Goal: Check status: Check status

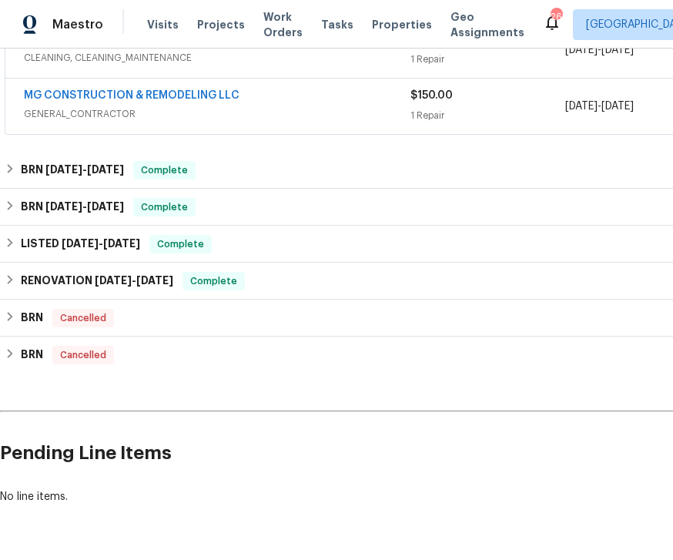
scroll to position [490, 0]
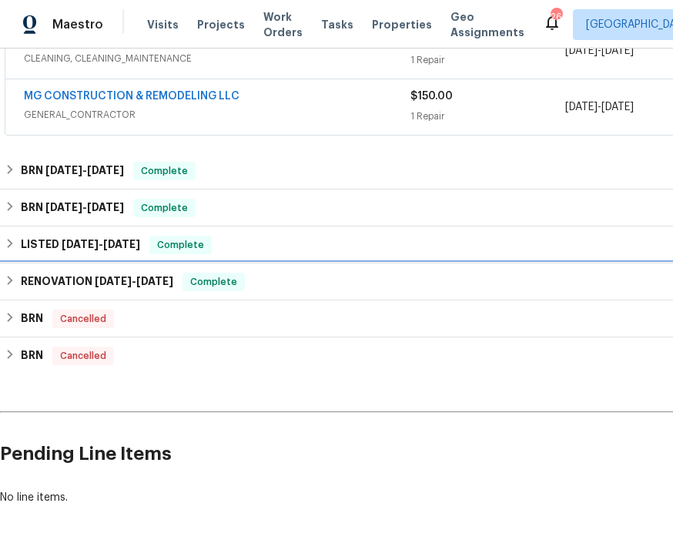
click at [97, 283] on span "[DATE]" at bounding box center [113, 281] width 37 height 11
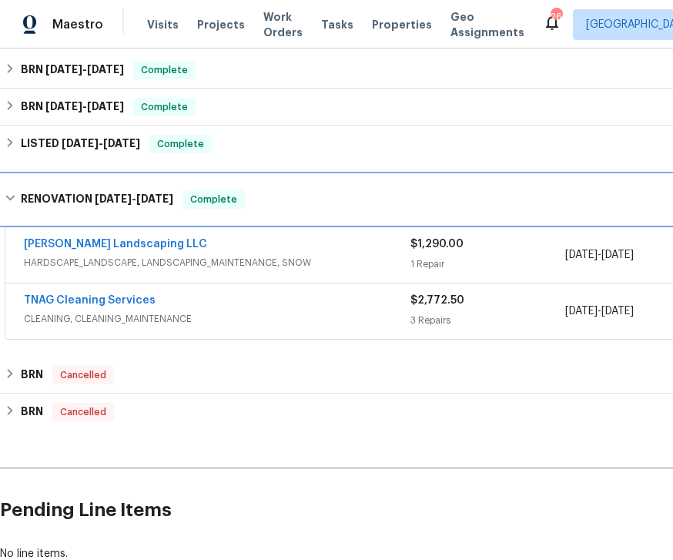
scroll to position [591, 0]
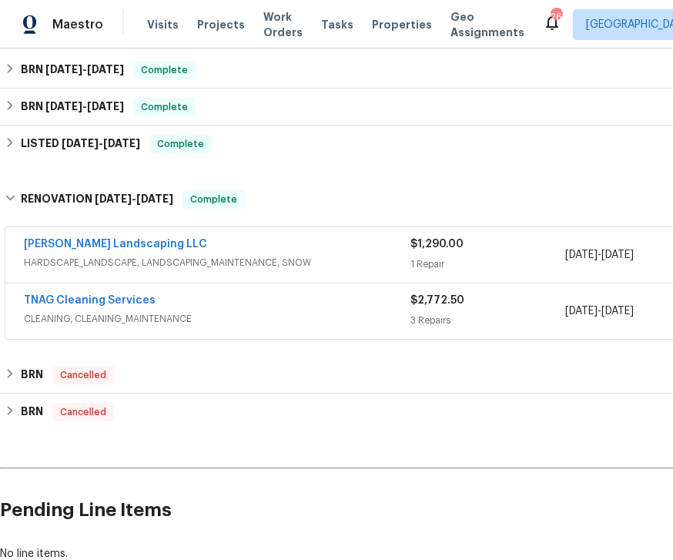
click at [354, 237] on div "[PERSON_NAME] Landscaping LLC" at bounding box center [217, 245] width 387 height 18
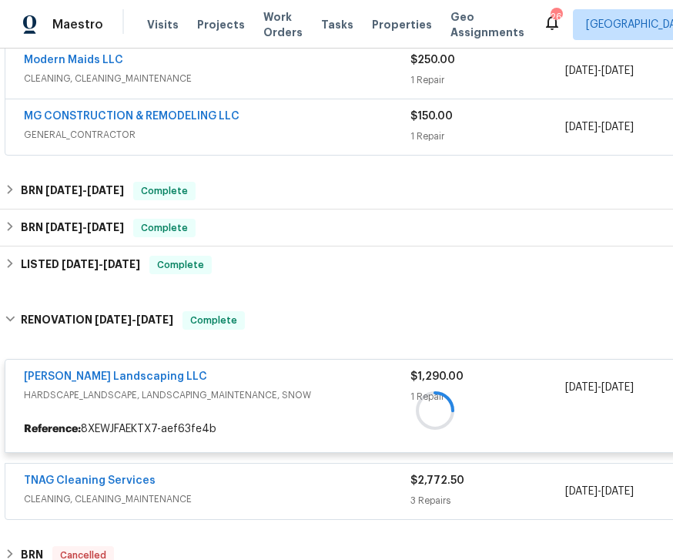
scroll to position [470, 0]
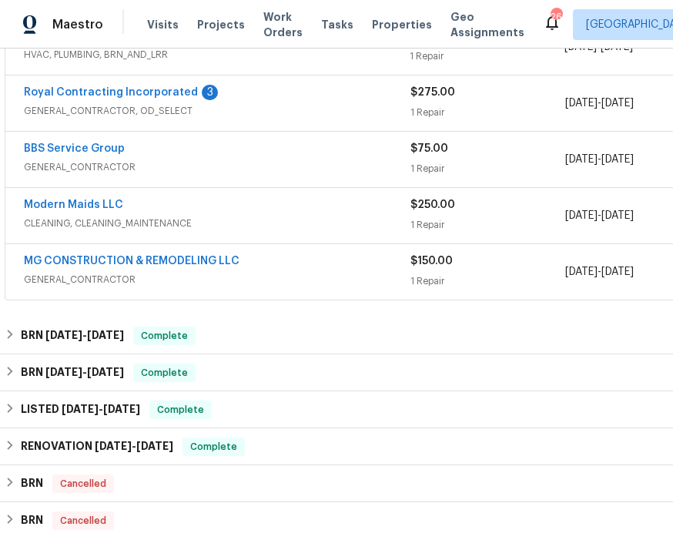
scroll to position [325, 0]
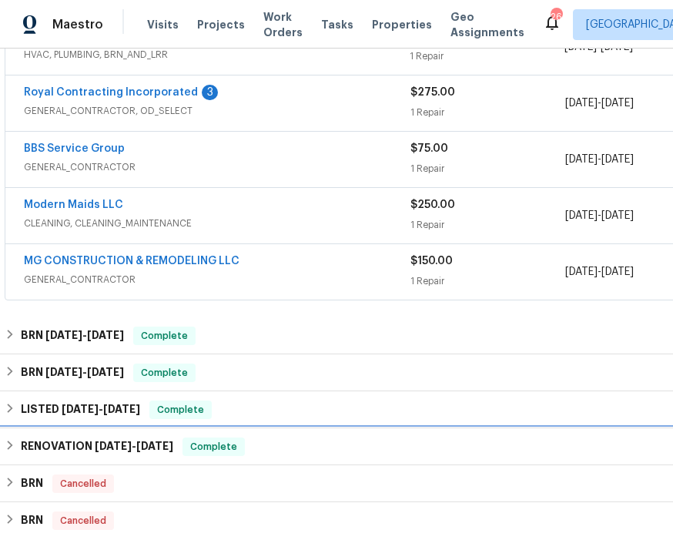
click at [104, 444] on span "[DATE]" at bounding box center [113, 446] width 37 height 11
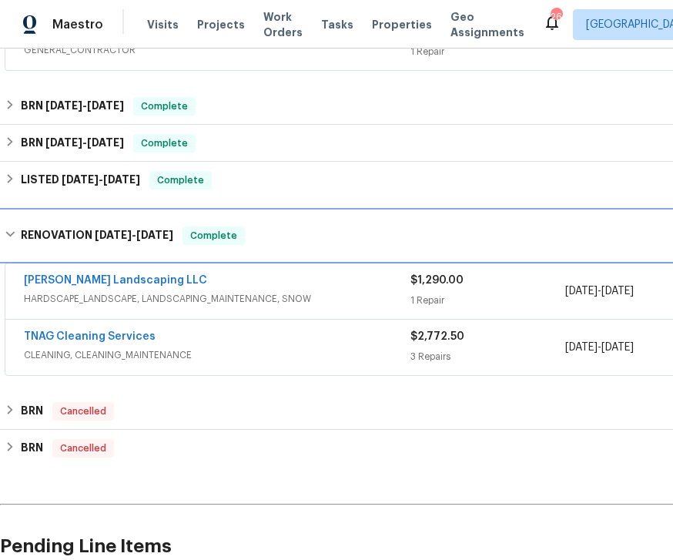
scroll to position [555, 0]
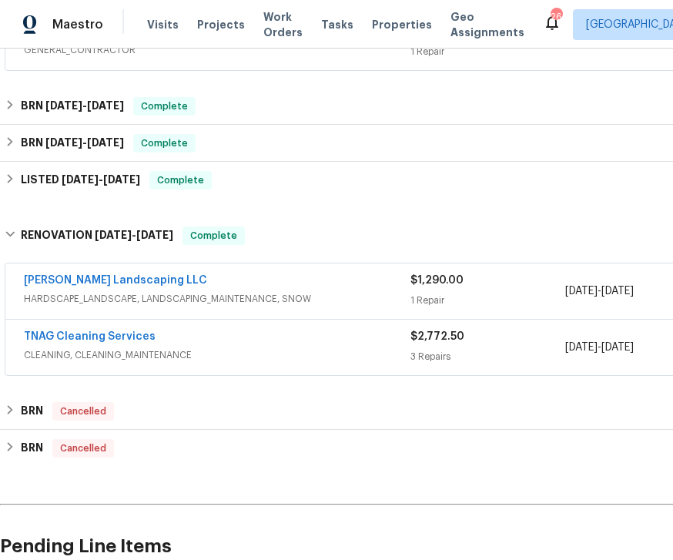
click at [274, 303] on span "HARDSCAPE_LANDSCAPE, LANDSCAPING_MAINTENANCE, SNOW" at bounding box center [217, 298] width 387 height 15
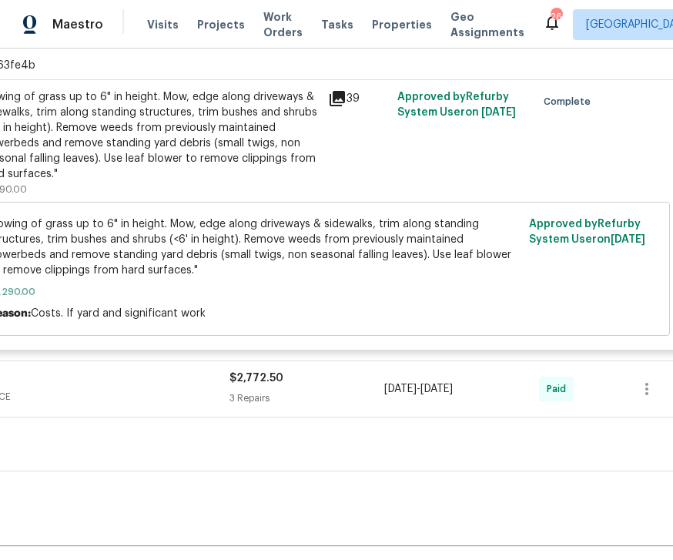
scroll to position [839, 180]
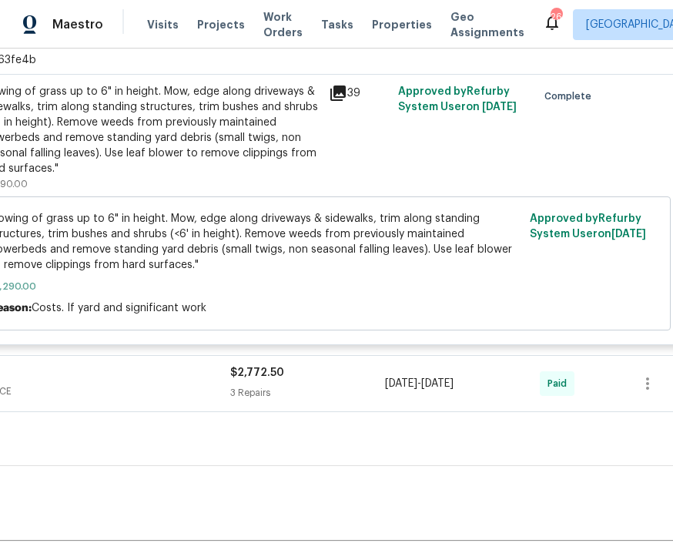
click at [417, 398] on div "2/5/2025 - 2/10/2025" at bounding box center [462, 383] width 155 height 37
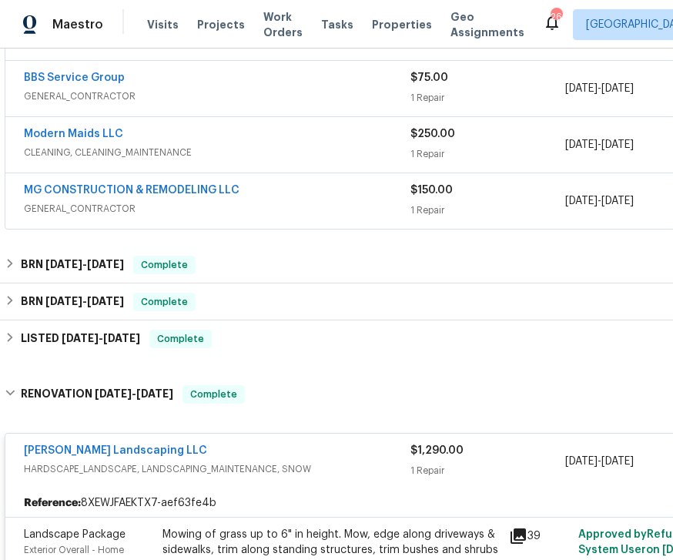
scroll to position [397, 0]
